Goal: Task Accomplishment & Management: Manage account settings

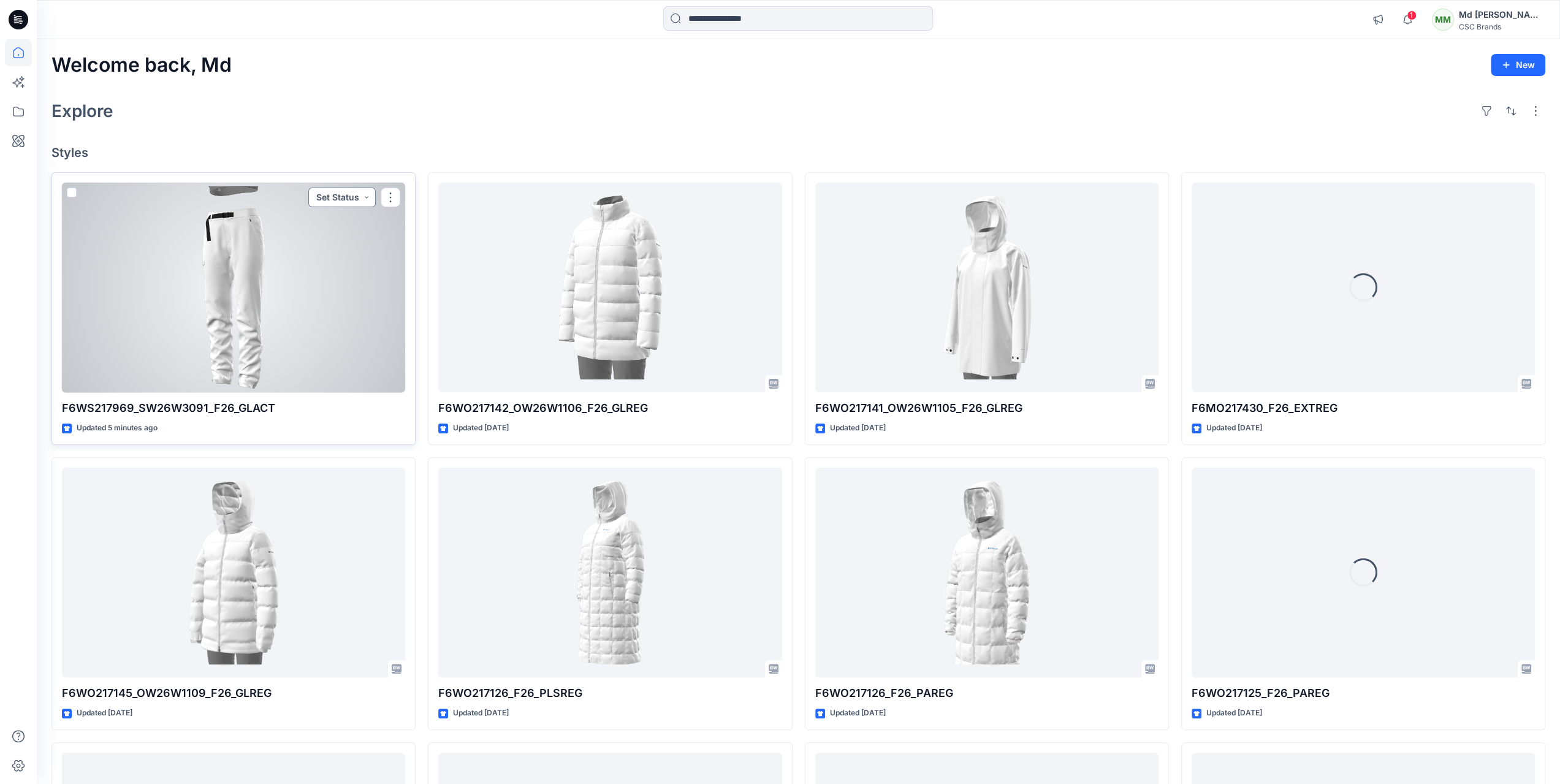
click at [369, 198] on button "Set Status" at bounding box center [342, 197] width 67 height 19
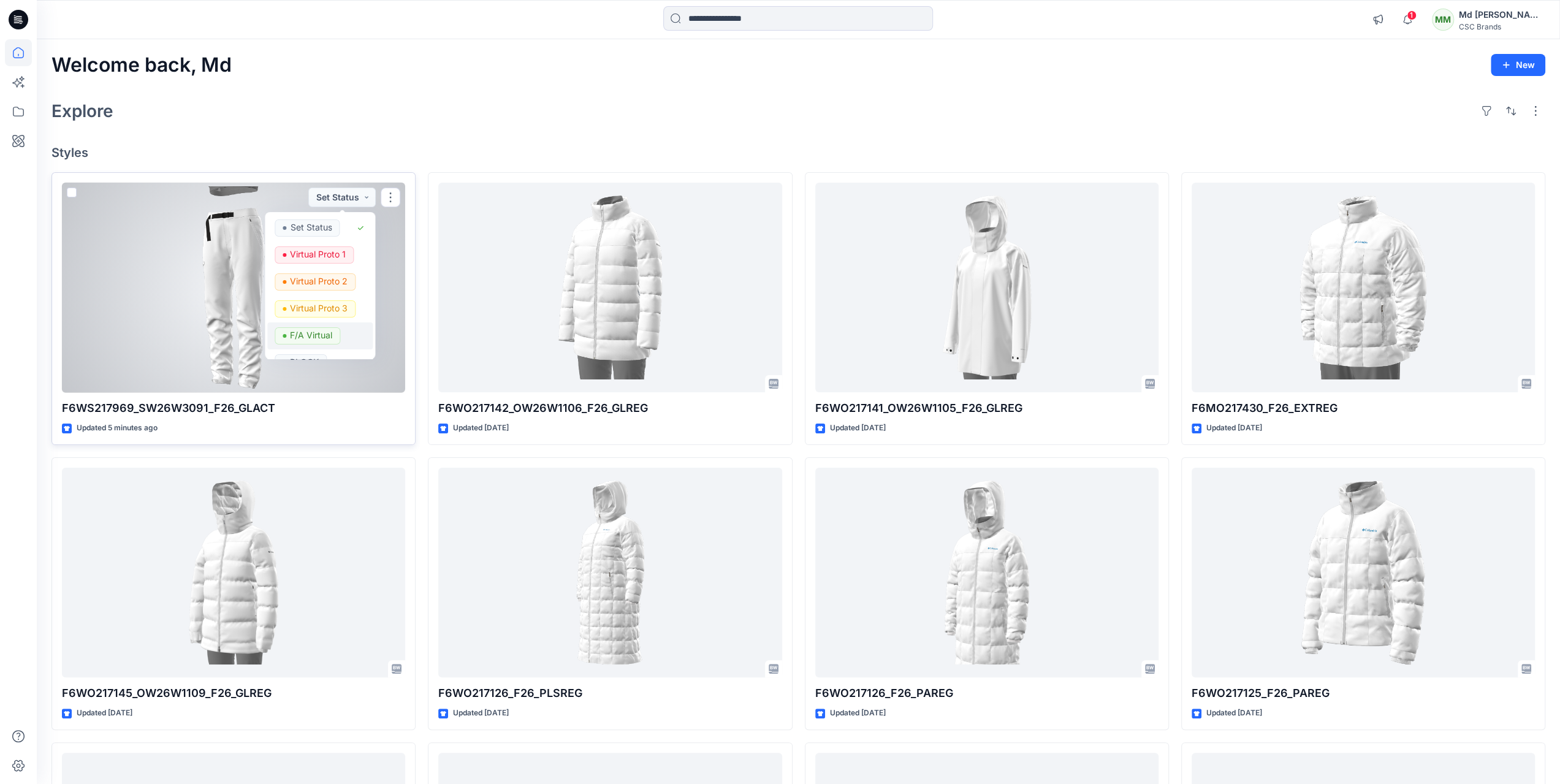
click at [312, 338] on p "F/A Virtual" at bounding box center [312, 335] width 42 height 16
click at [391, 192] on button "button" at bounding box center [390, 197] width 19 height 19
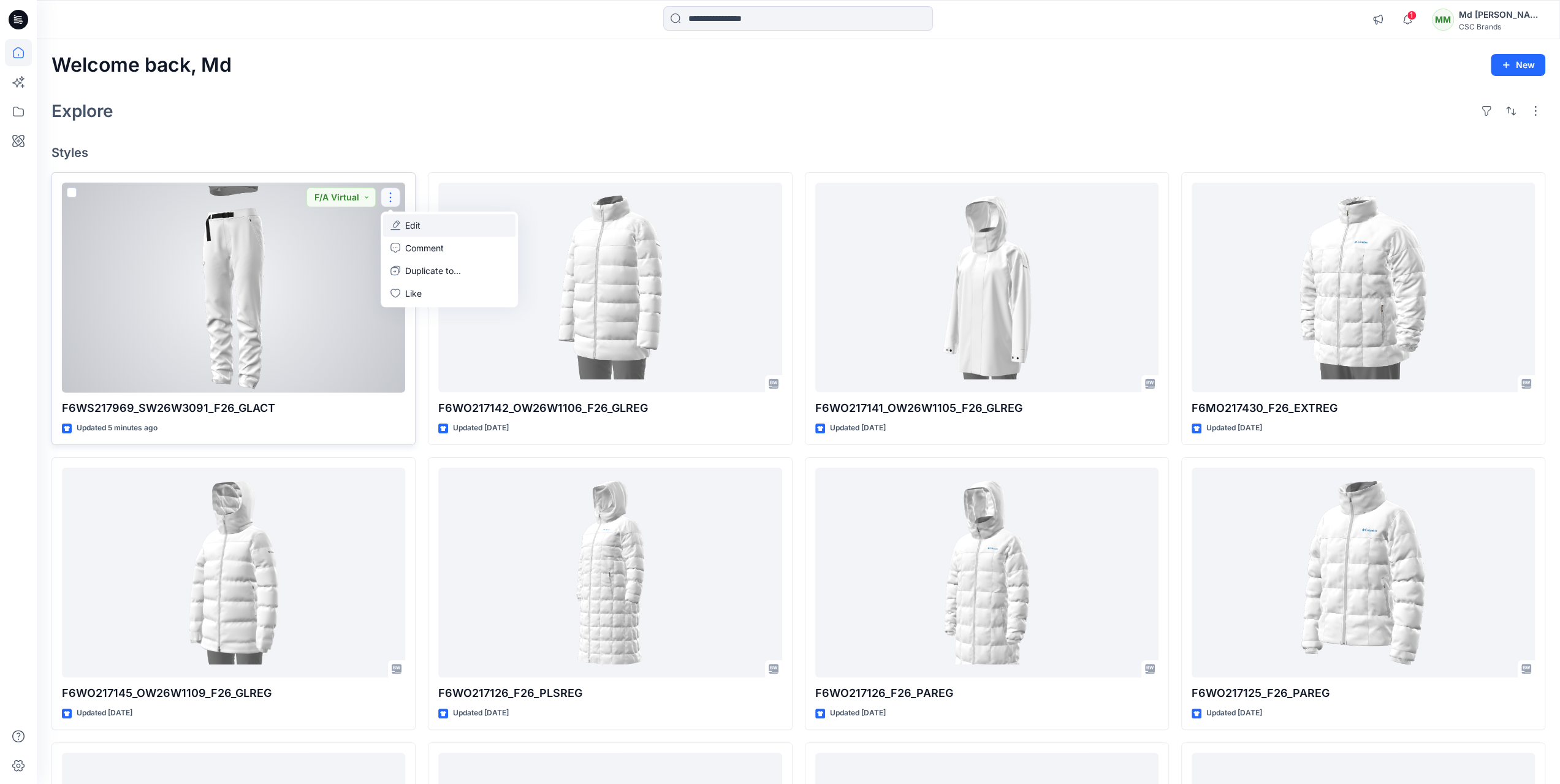
click at [401, 227] on button "Edit" at bounding box center [449, 225] width 132 height 22
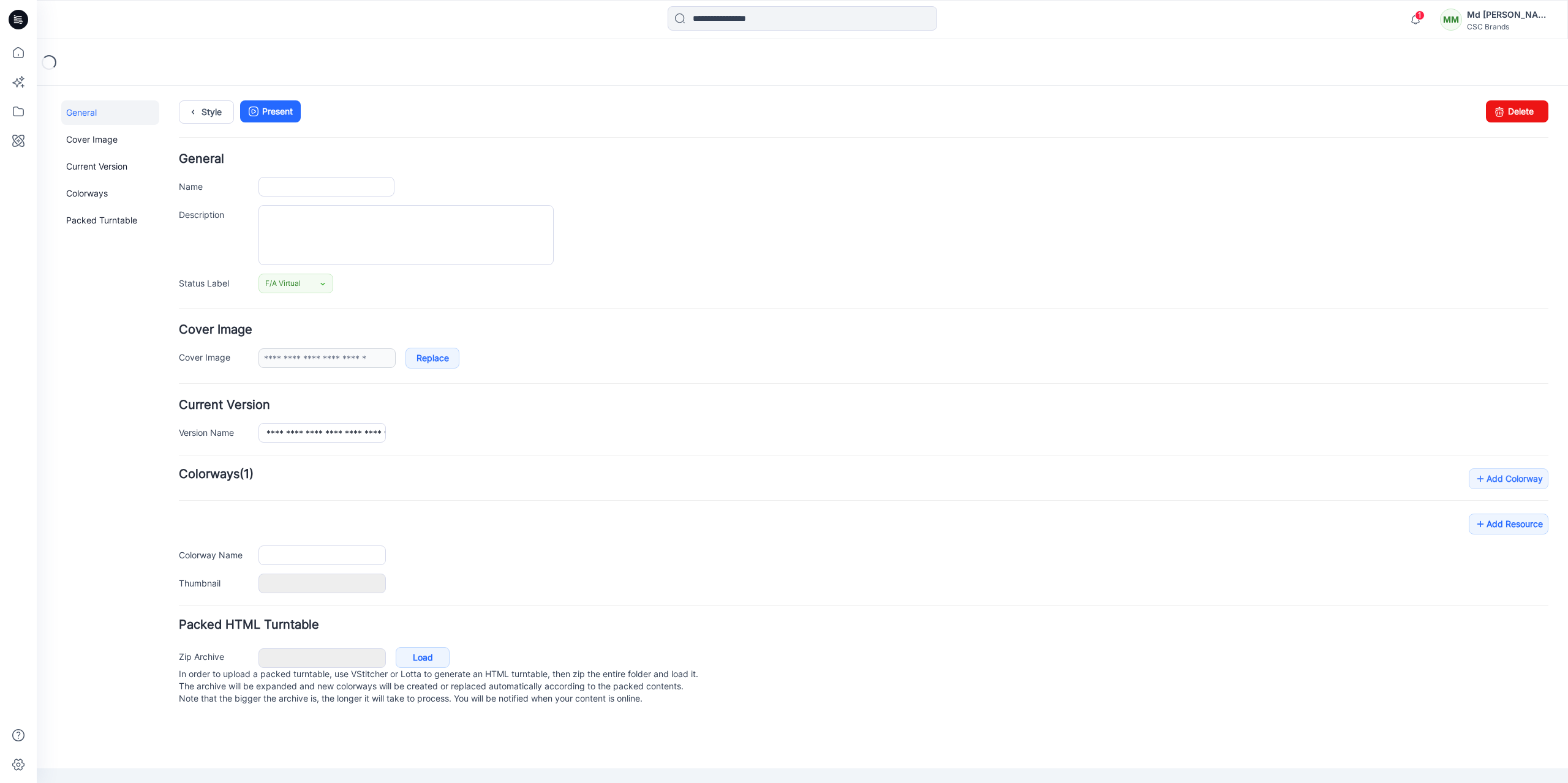
type input "**********"
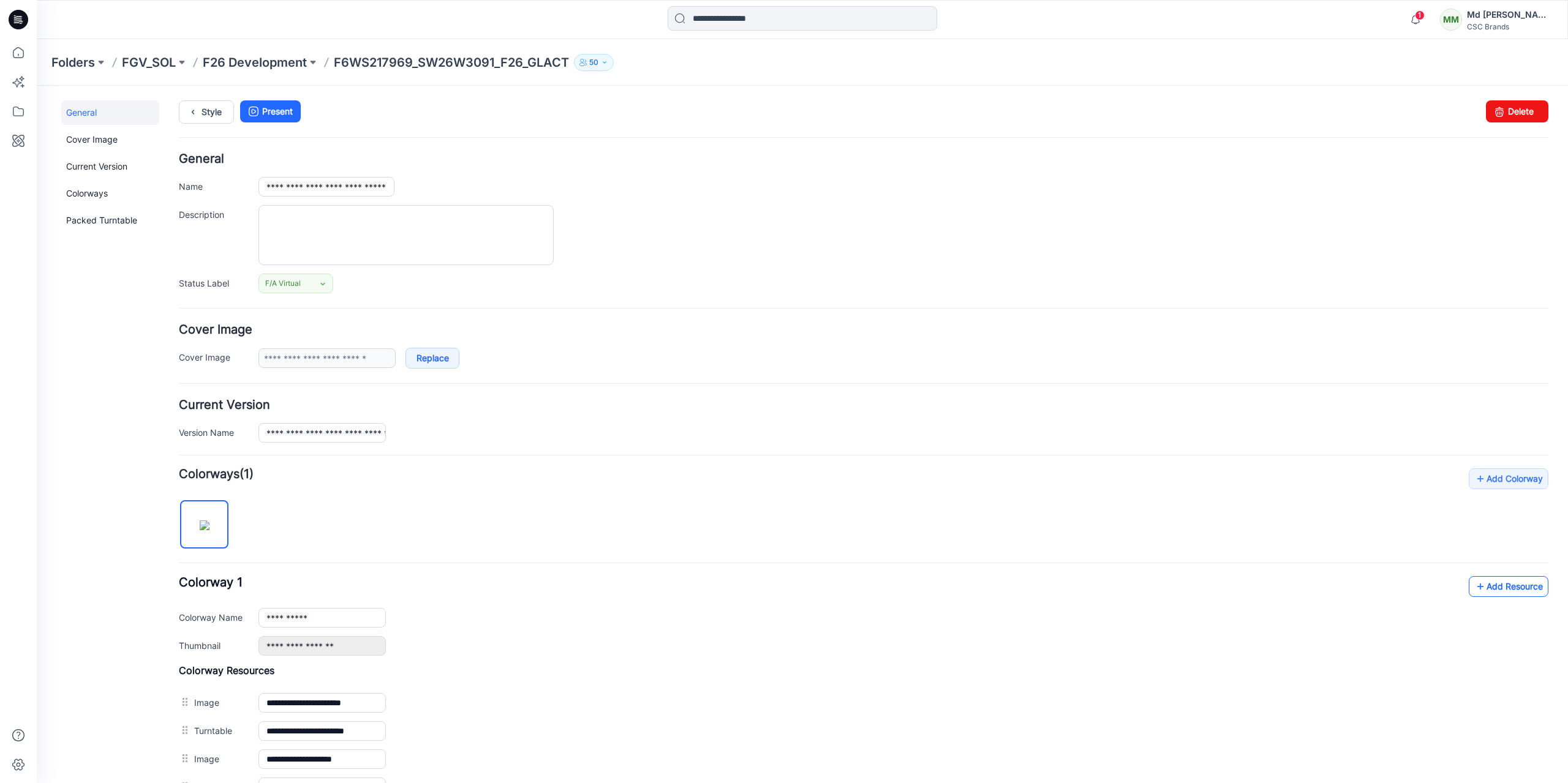
click at [1491, 582] on link "Add Resource" at bounding box center [1508, 586] width 80 height 21
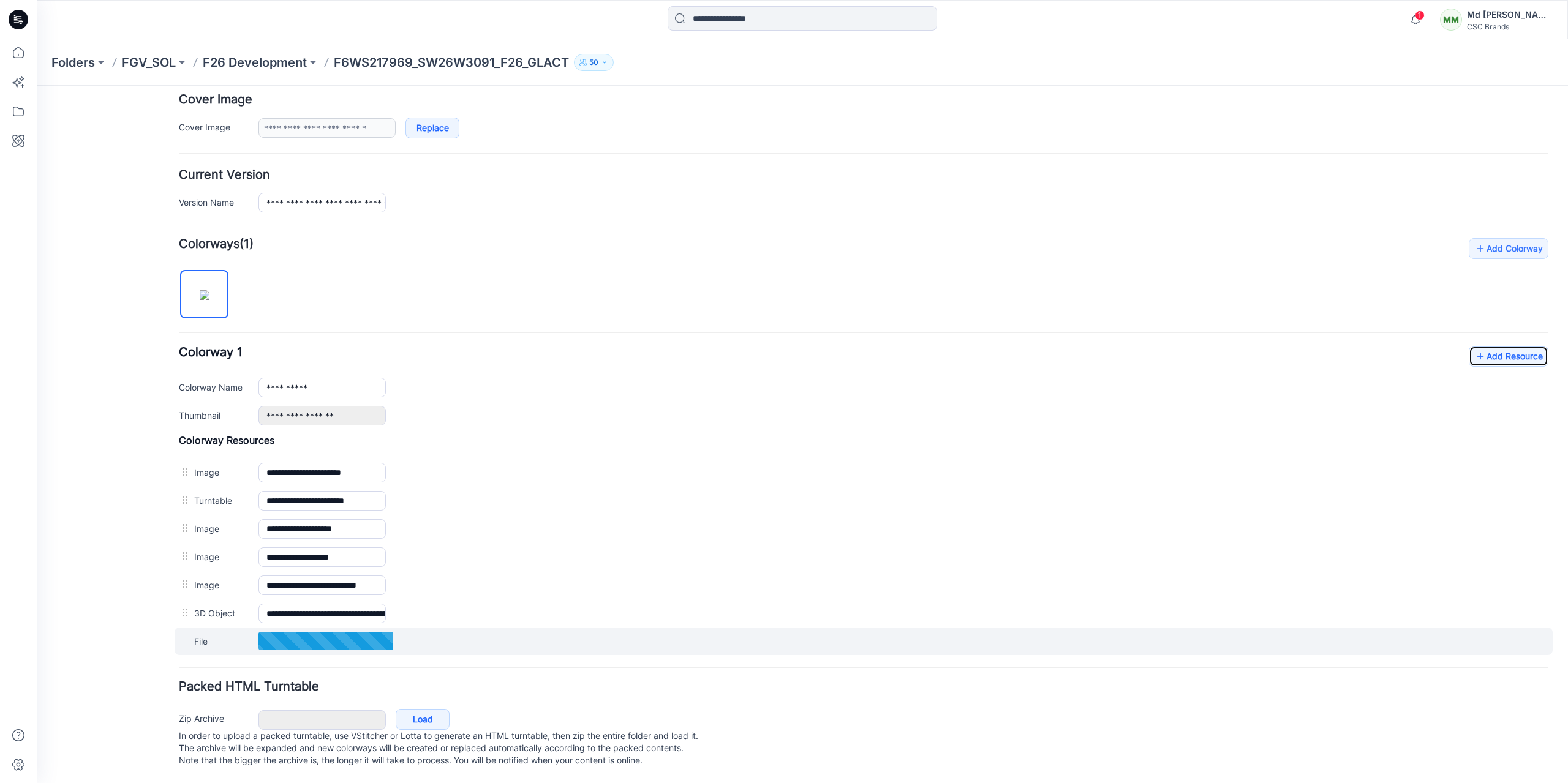
scroll to position [236, 0]
click at [355, 632] on div at bounding box center [326, 640] width 135 height 18
click at [343, 632] on div at bounding box center [326, 640] width 135 height 18
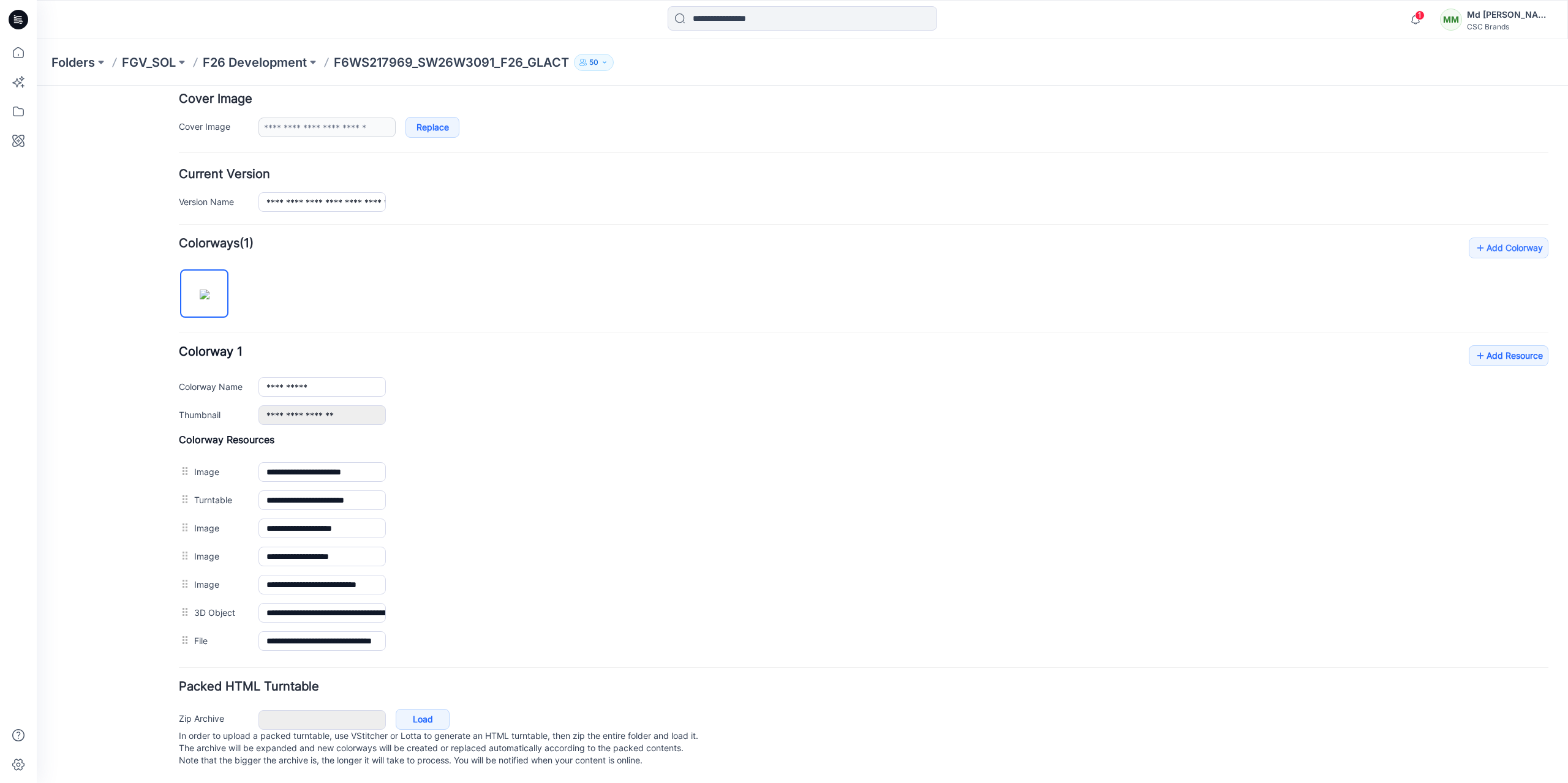
click at [444, 660] on form "**********" at bounding box center [863, 346] width 1369 height 848
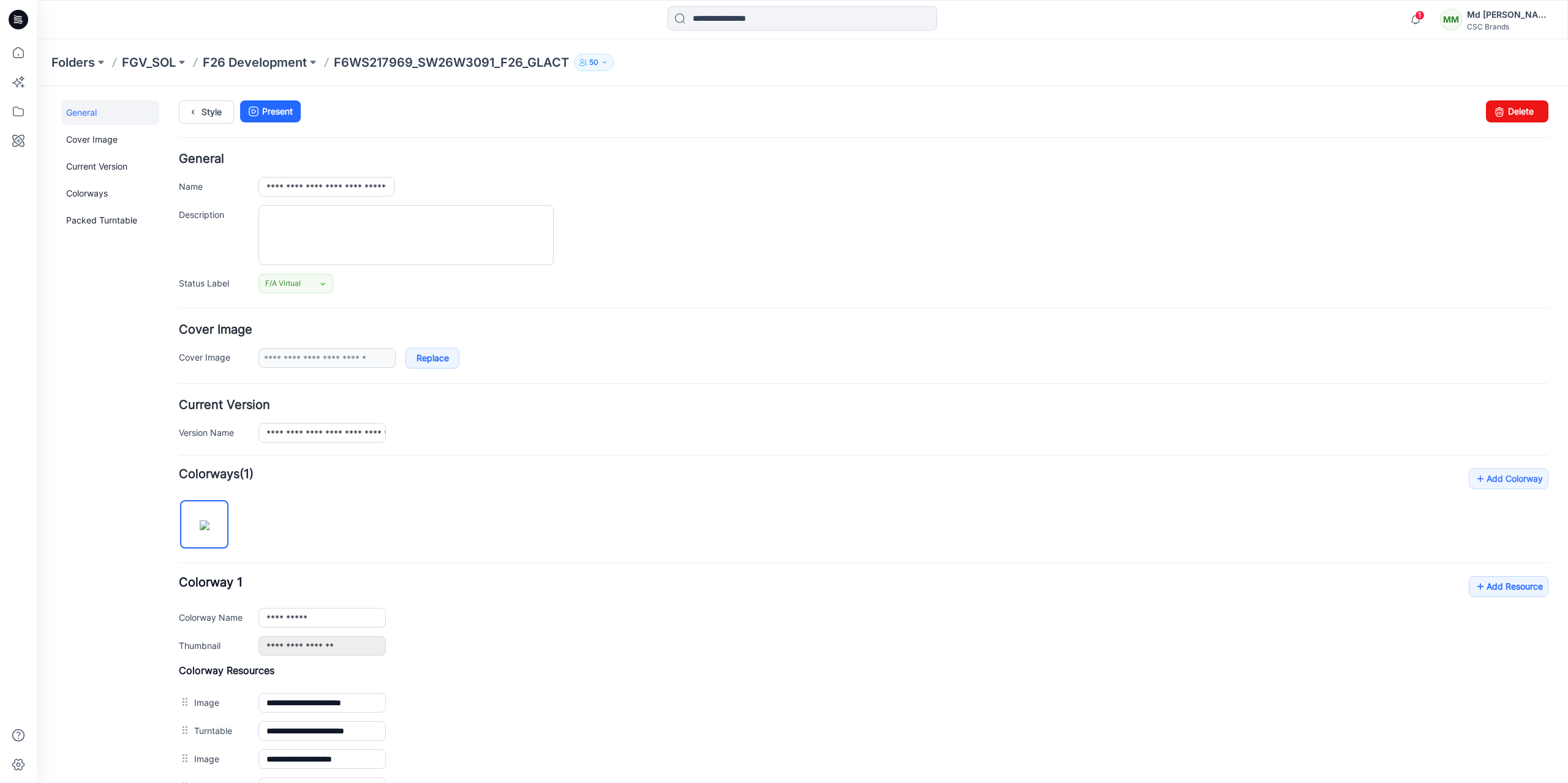
click at [87, 115] on link "General" at bounding box center [110, 112] width 98 height 24
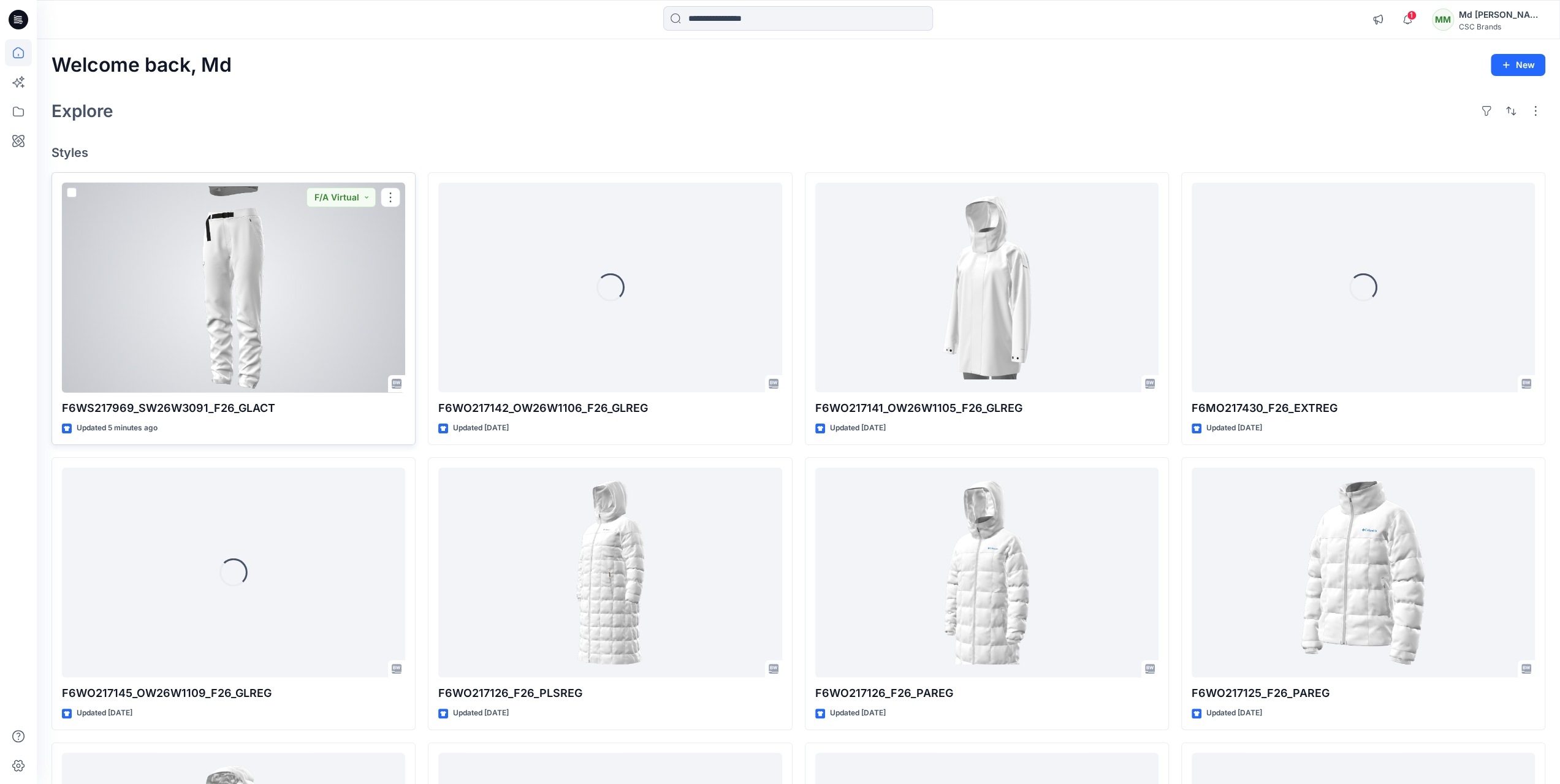
click at [301, 350] on div at bounding box center [233, 288] width 343 height 210
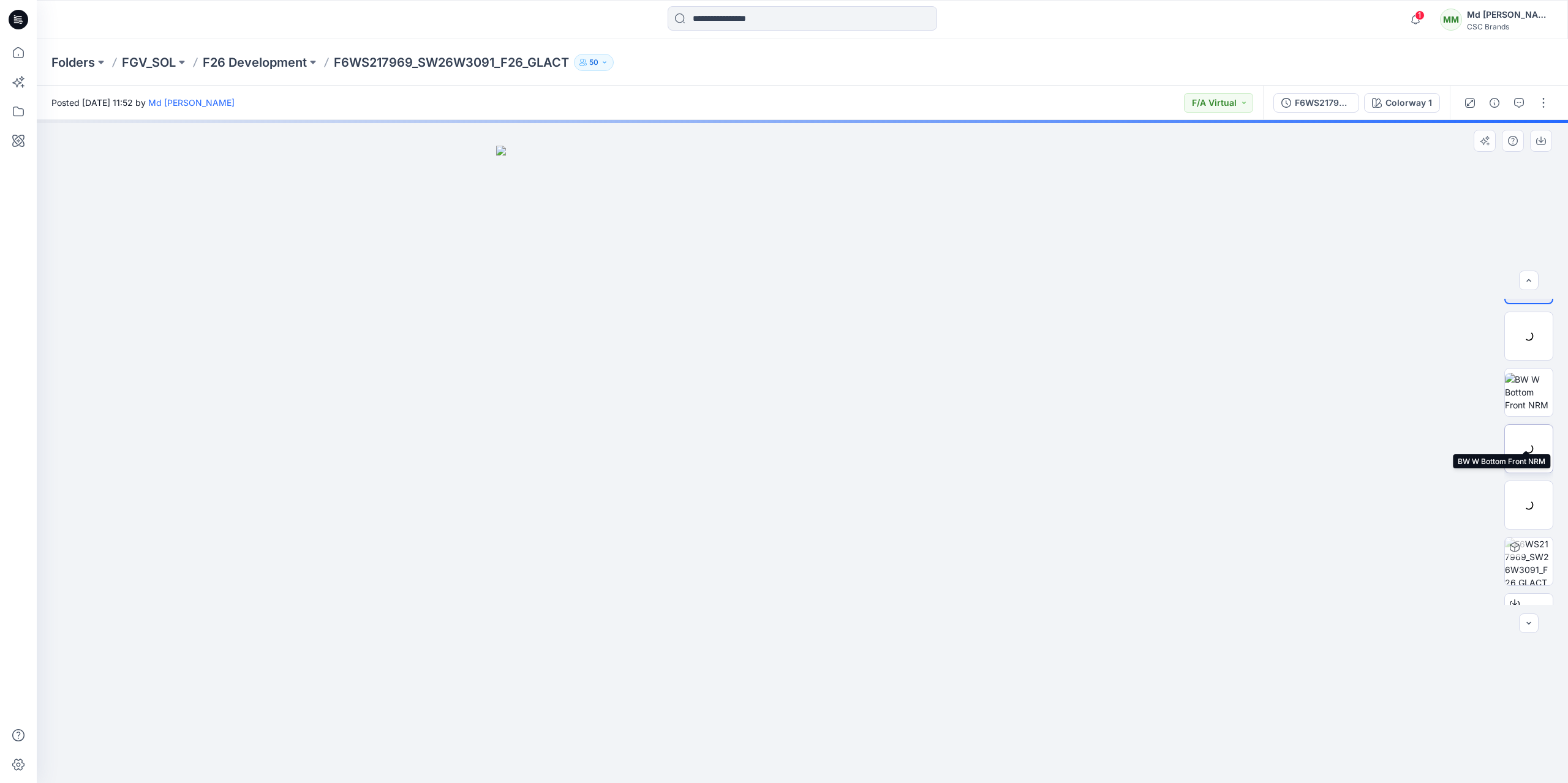
scroll to position [81, 0]
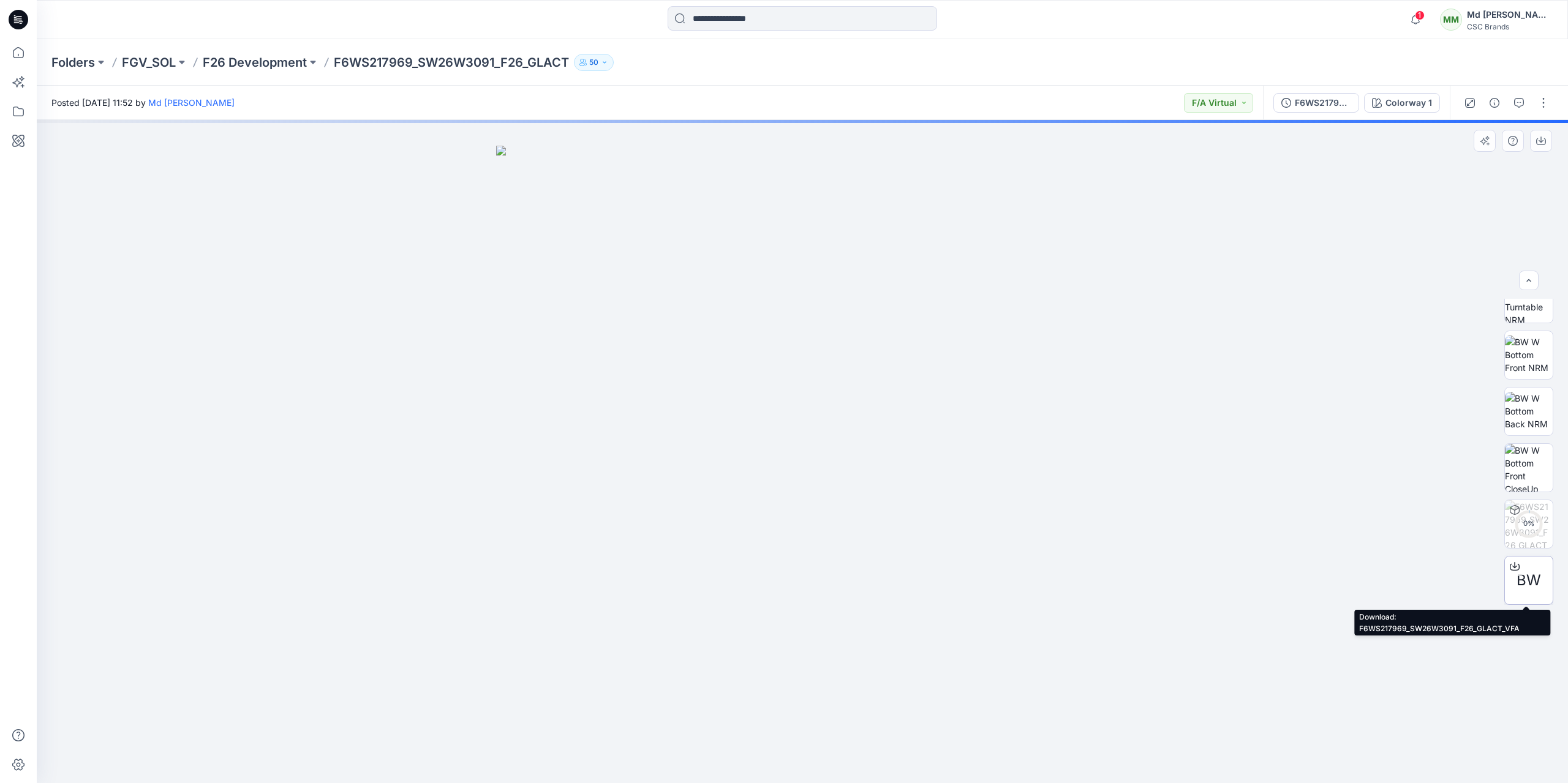
click at [1517, 574] on div at bounding box center [1514, 566] width 19 height 19
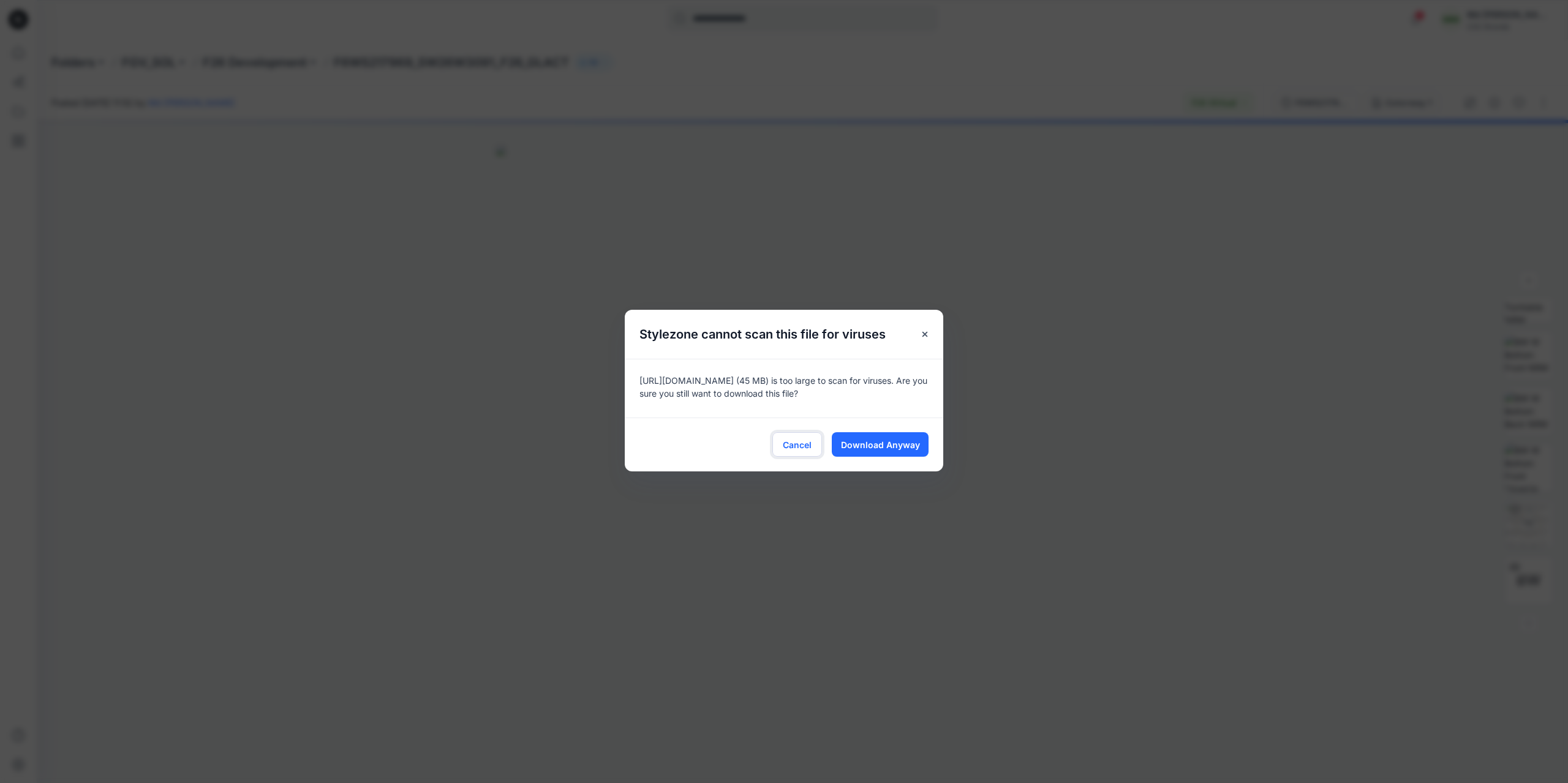
click at [803, 440] on span "Cancel" at bounding box center [797, 444] width 29 height 13
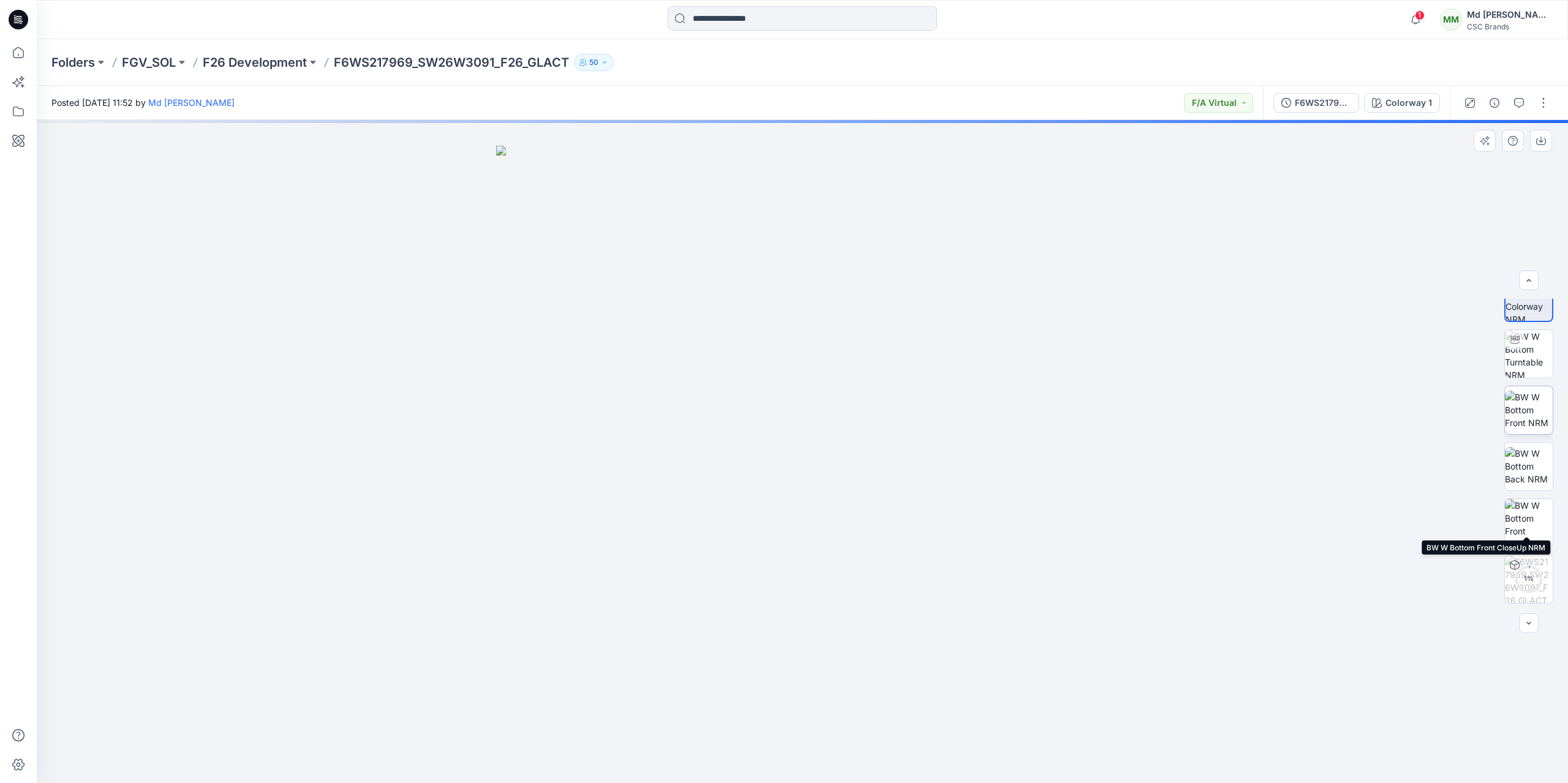
scroll to position [0, 0]
click at [1536, 103] on button "button" at bounding box center [1543, 102] width 19 height 19
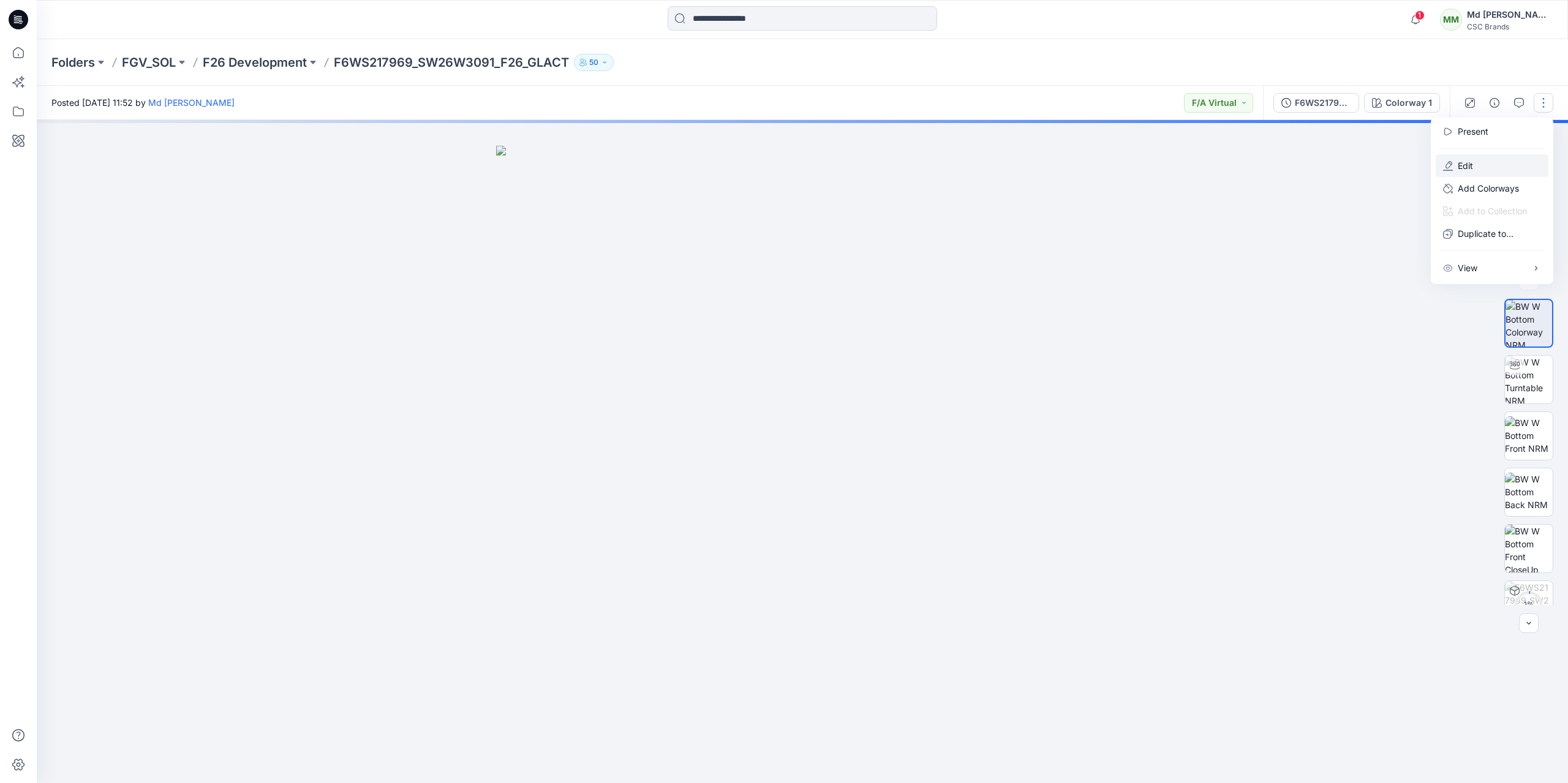
click at [1484, 163] on button "Edit" at bounding box center [1491, 165] width 113 height 22
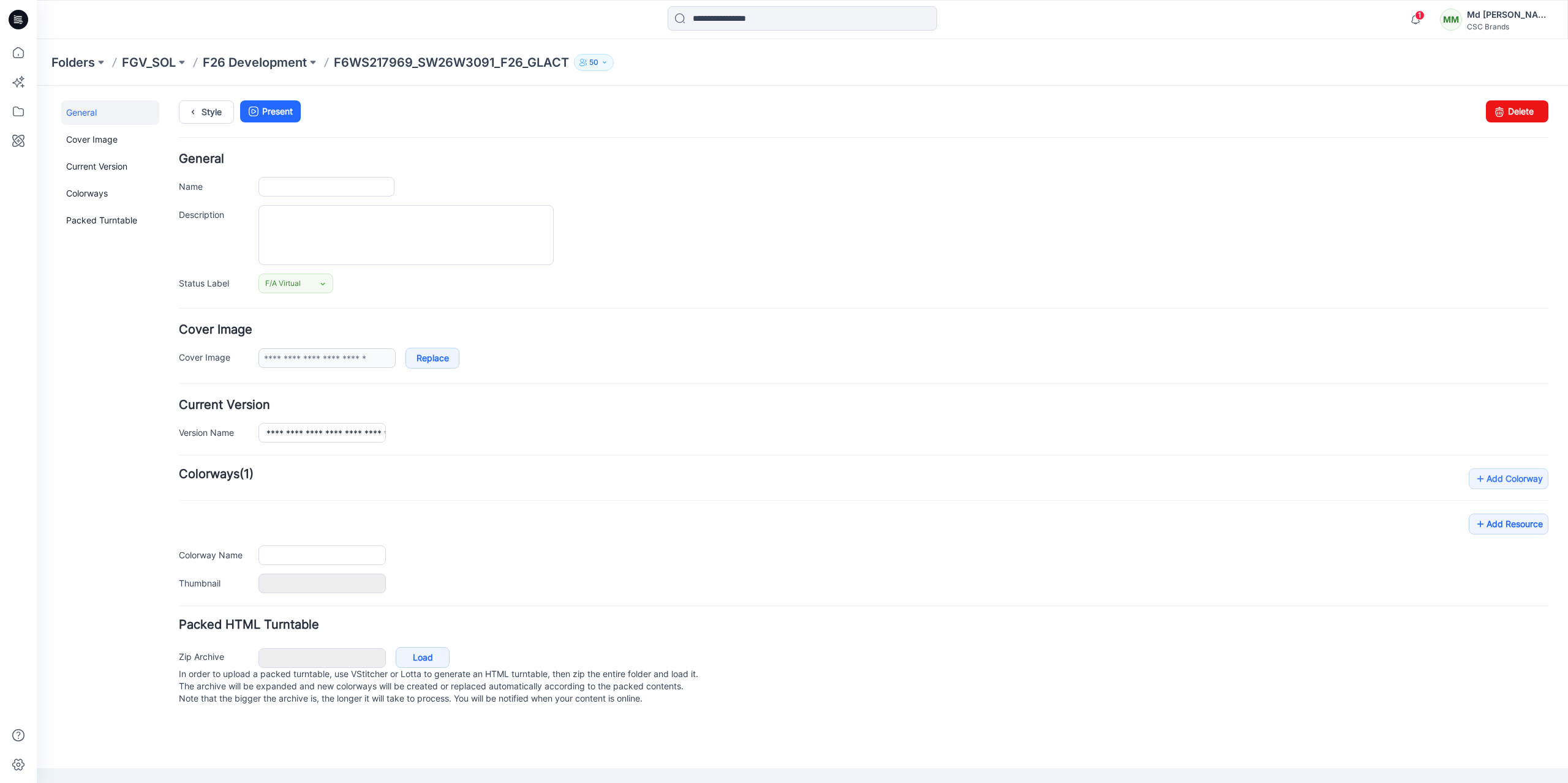
type input "**********"
